Goal: Transaction & Acquisition: Purchase product/service

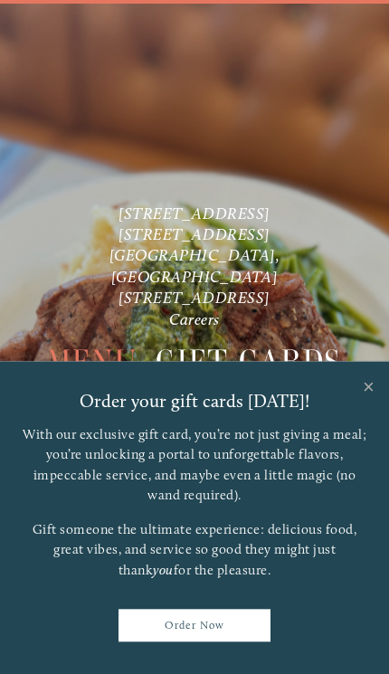
scroll to position [71, 0]
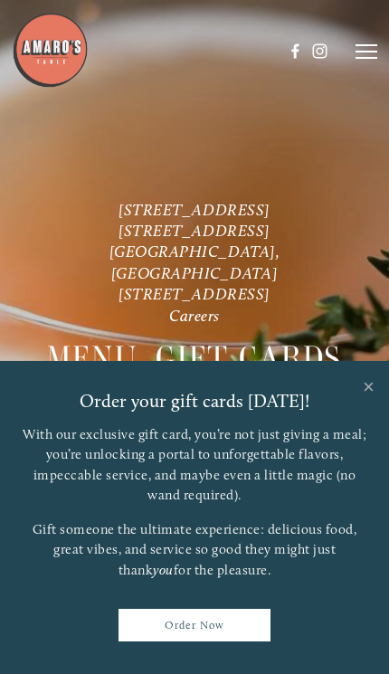
click at [206, 630] on link "Order Now" at bounding box center [193, 625] width 151 height 33
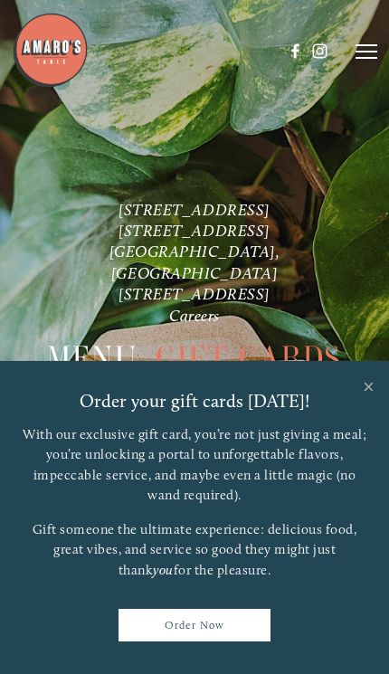
click at [369, 388] on link "Close" at bounding box center [368, 389] width 35 height 51
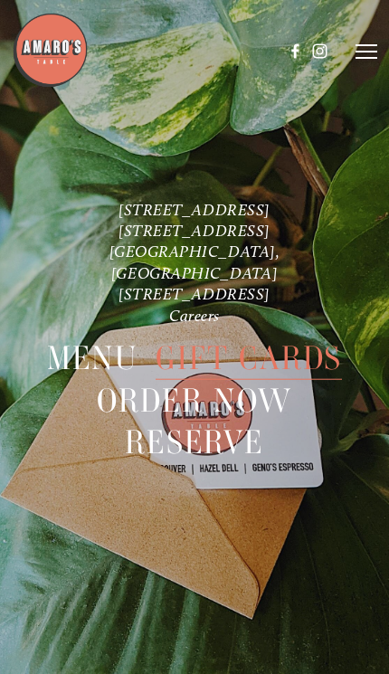
click at [372, 397] on nav "Menu Gift Cards Order Now Reserve" at bounding box center [194, 401] width 389 height 150
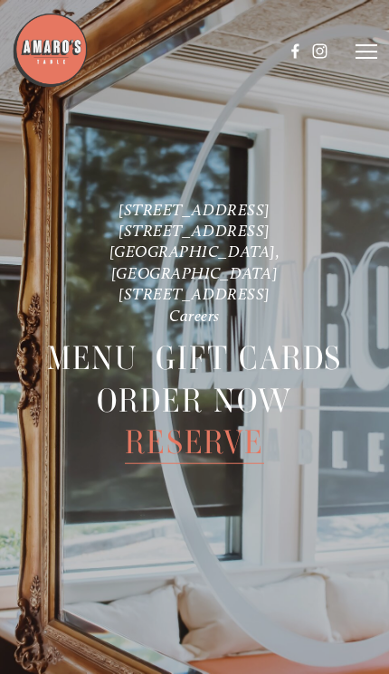
click at [184, 387] on span "Order Now" at bounding box center [194, 400] width 194 height 43
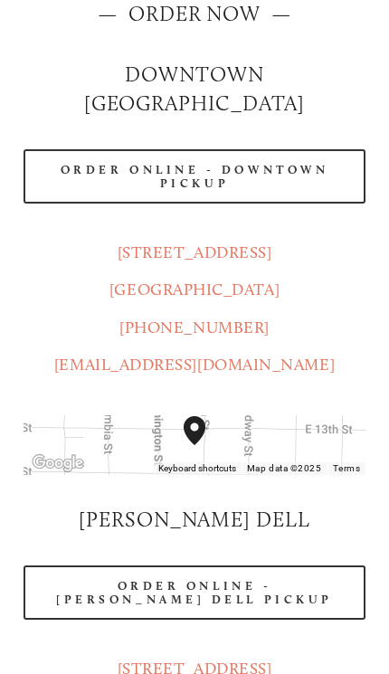
scroll to position [223, 0]
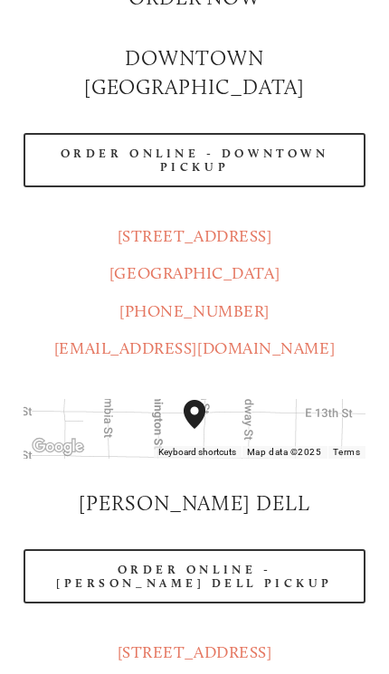
click at [255, 549] on link "Order Online - Hazel Dell Pickup" at bounding box center [195, 576] width 342 height 54
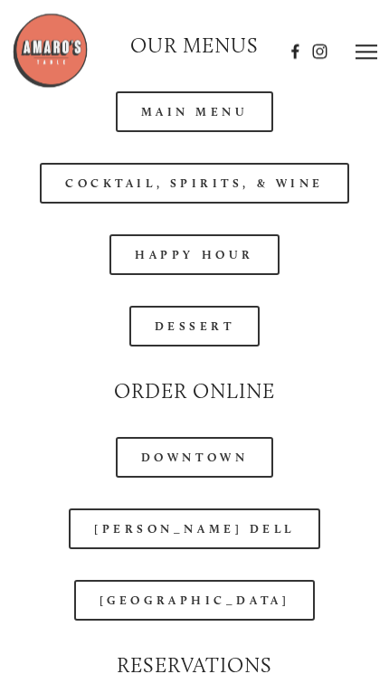
scroll to position [2080, 0]
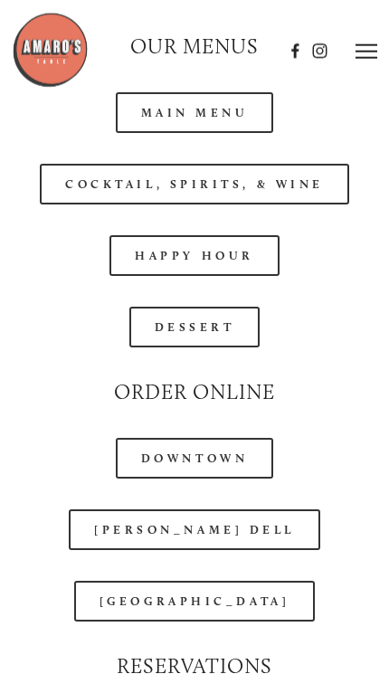
click at [194, 129] on link "Main Menu" at bounding box center [195, 112] width 158 height 41
